Goal: Transaction & Acquisition: Subscribe to service/newsletter

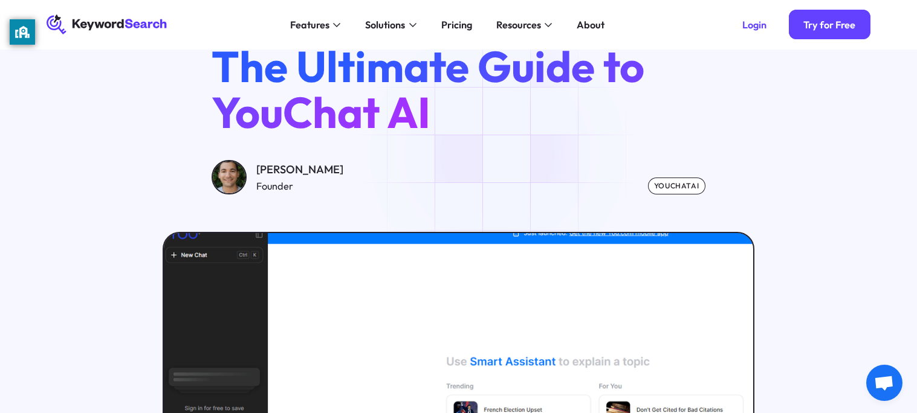
scroll to position [76, 0]
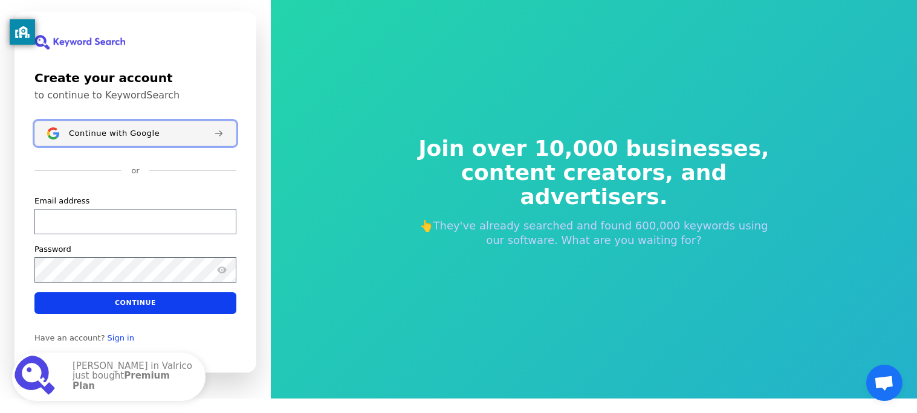
click at [126, 134] on span "Continue with Google" at bounding box center [114, 134] width 91 height 10
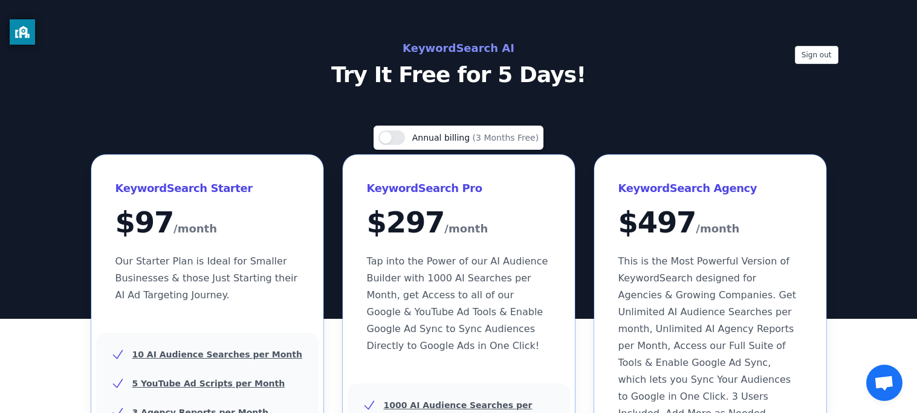
scroll to position [1, 0]
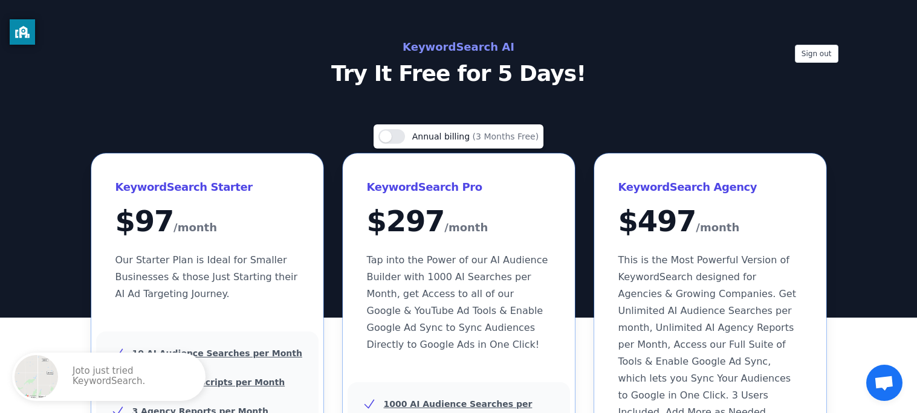
click at [880, 366] on span "Open chat" at bounding box center [884, 383] width 36 height 36
click at [880, 381] on span "Open chat" at bounding box center [884, 384] width 20 height 17
